Goal: Communication & Community: Ask a question

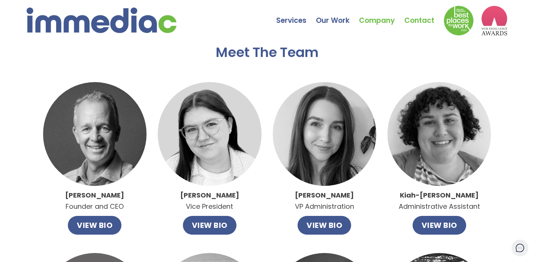
click at [416, 21] on link "Contact" at bounding box center [423, 15] width 39 height 26
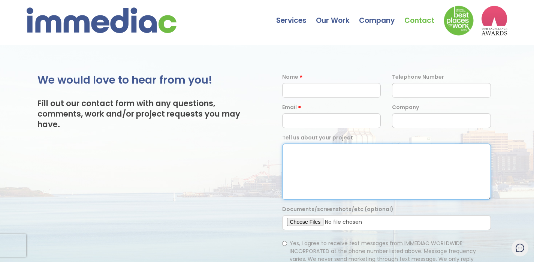
click at [317, 155] on textarea at bounding box center [386, 171] width 209 height 56
paste textarea "Hello, My name is Tom Unwin - I am one of the coordinators of the Nova Scotia K…"
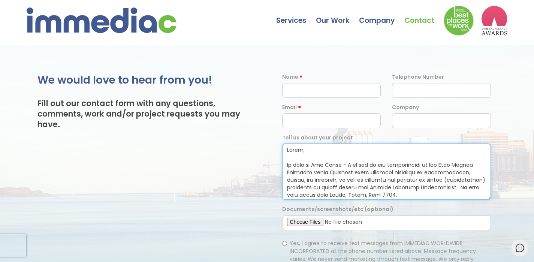
type textarea "Hello, My name is Tom Unwin - I am one of the coordinators of the Nova Scotia K…"
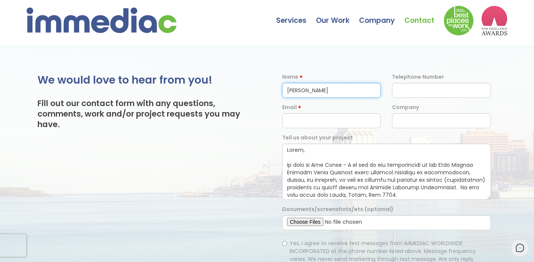
type input "Tom Unwin"
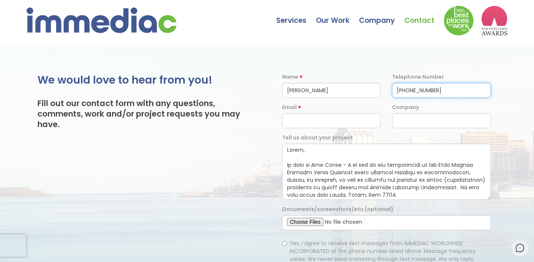
type input "604 250 5960"
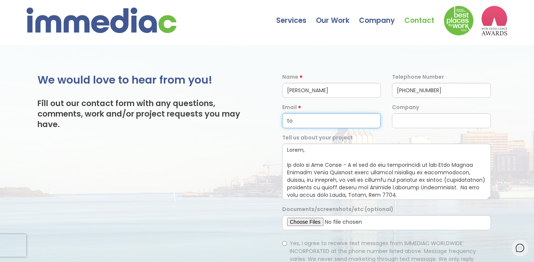
type input "tom"
type input "tomunwin7@gmail.com"
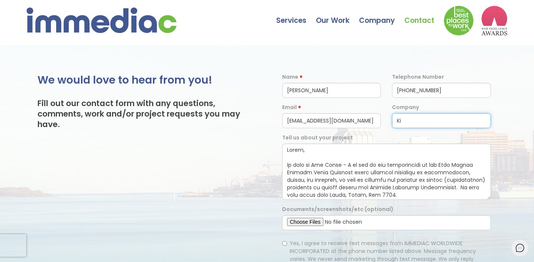
type input "K"
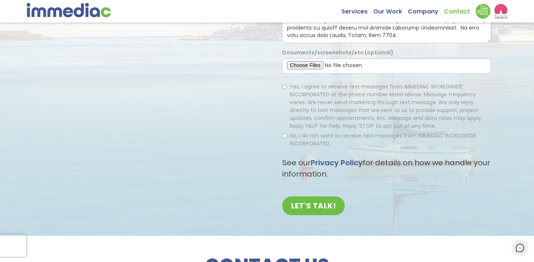
scroll to position [157, 0]
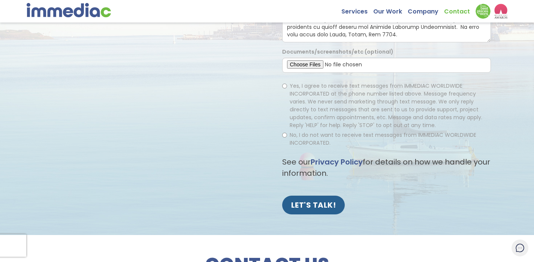
type input "Nova Scotia Kiwanis Music Festival"
click at [308, 201] on input "LET'S TALK!" at bounding box center [313, 204] width 63 height 19
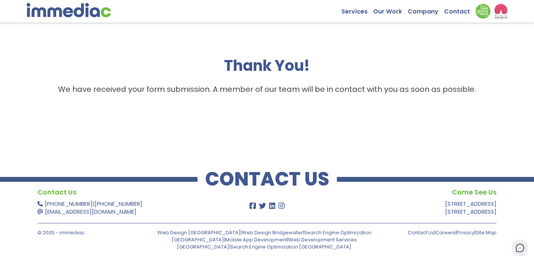
scroll to position [45, 0]
